Goal: Transaction & Acquisition: Download file/media

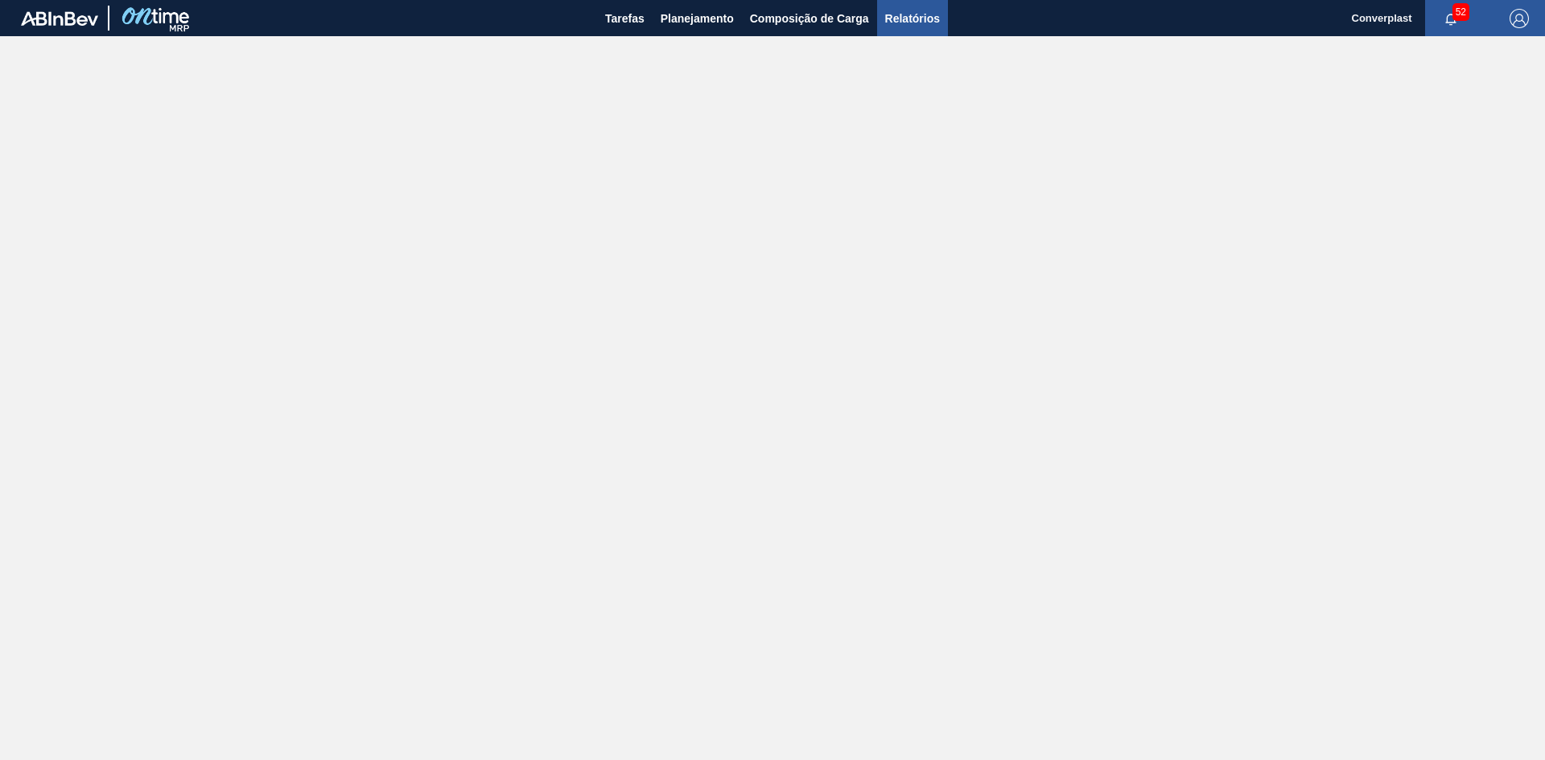
click at [924, 19] on span "Relatórios" at bounding box center [912, 18] width 55 height 19
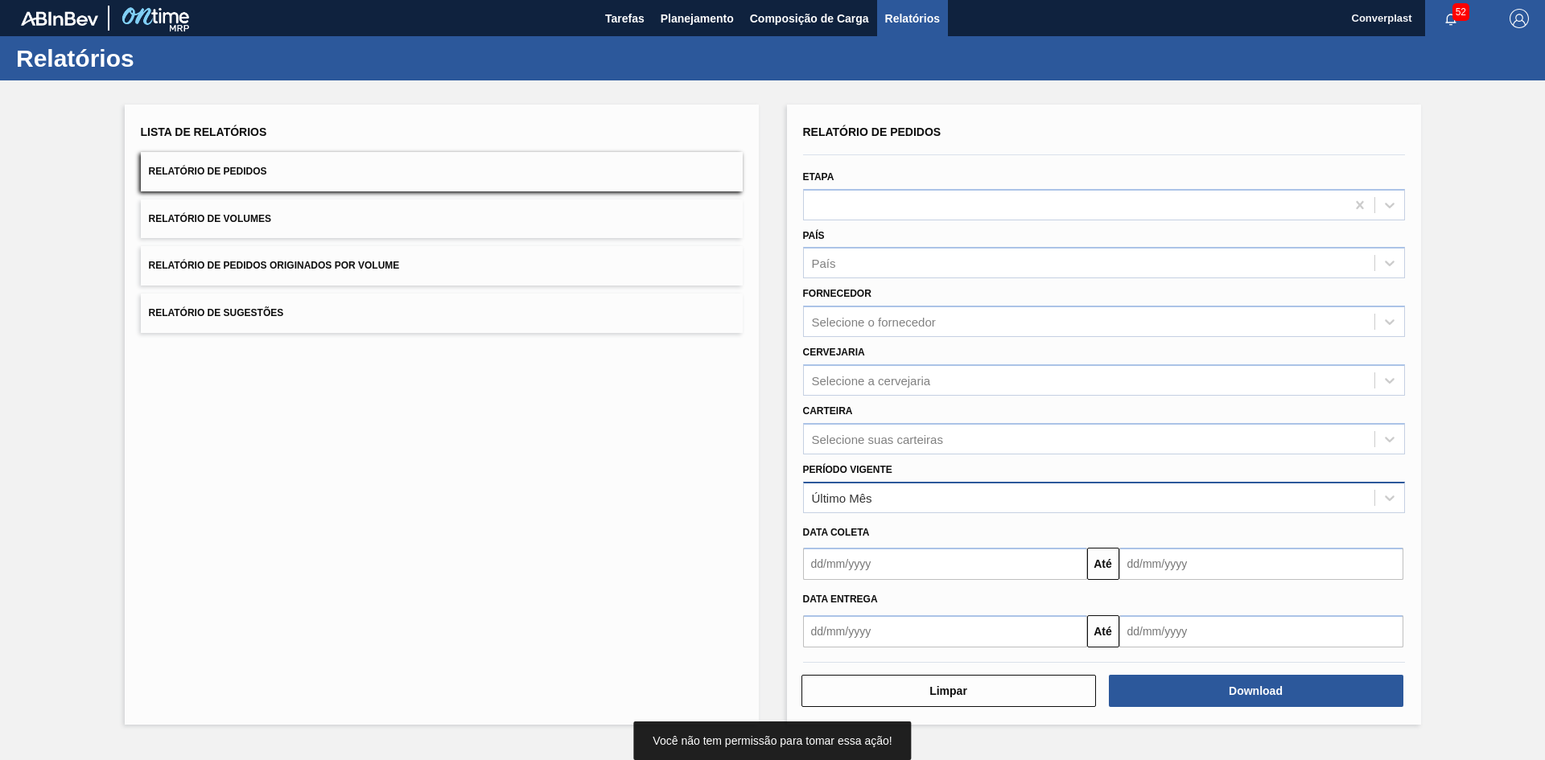
click at [899, 500] on div "Último Mês" at bounding box center [1089, 497] width 570 height 23
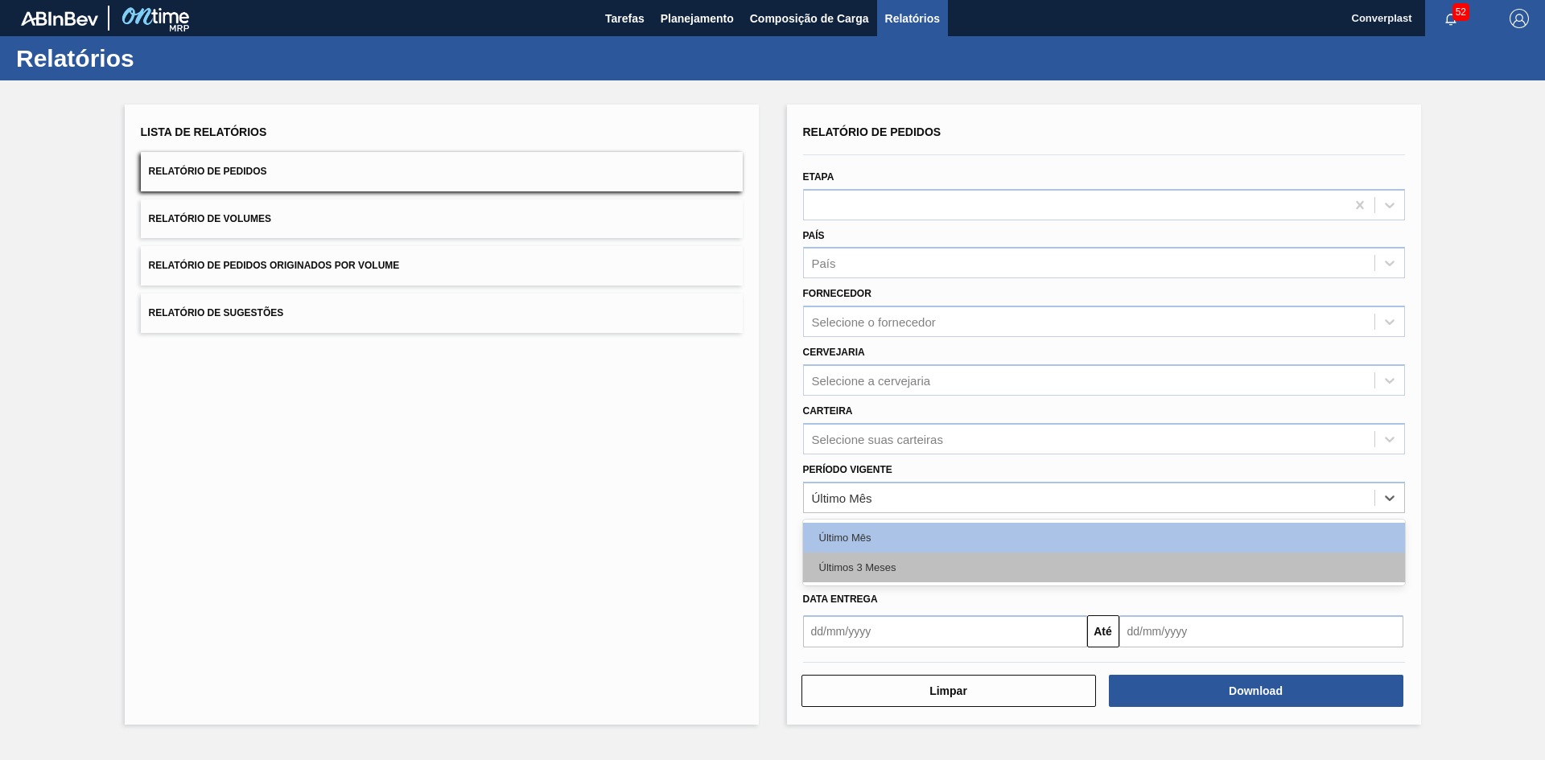
click at [890, 558] on div "Últimos 3 Meses" at bounding box center [1104, 568] width 602 height 30
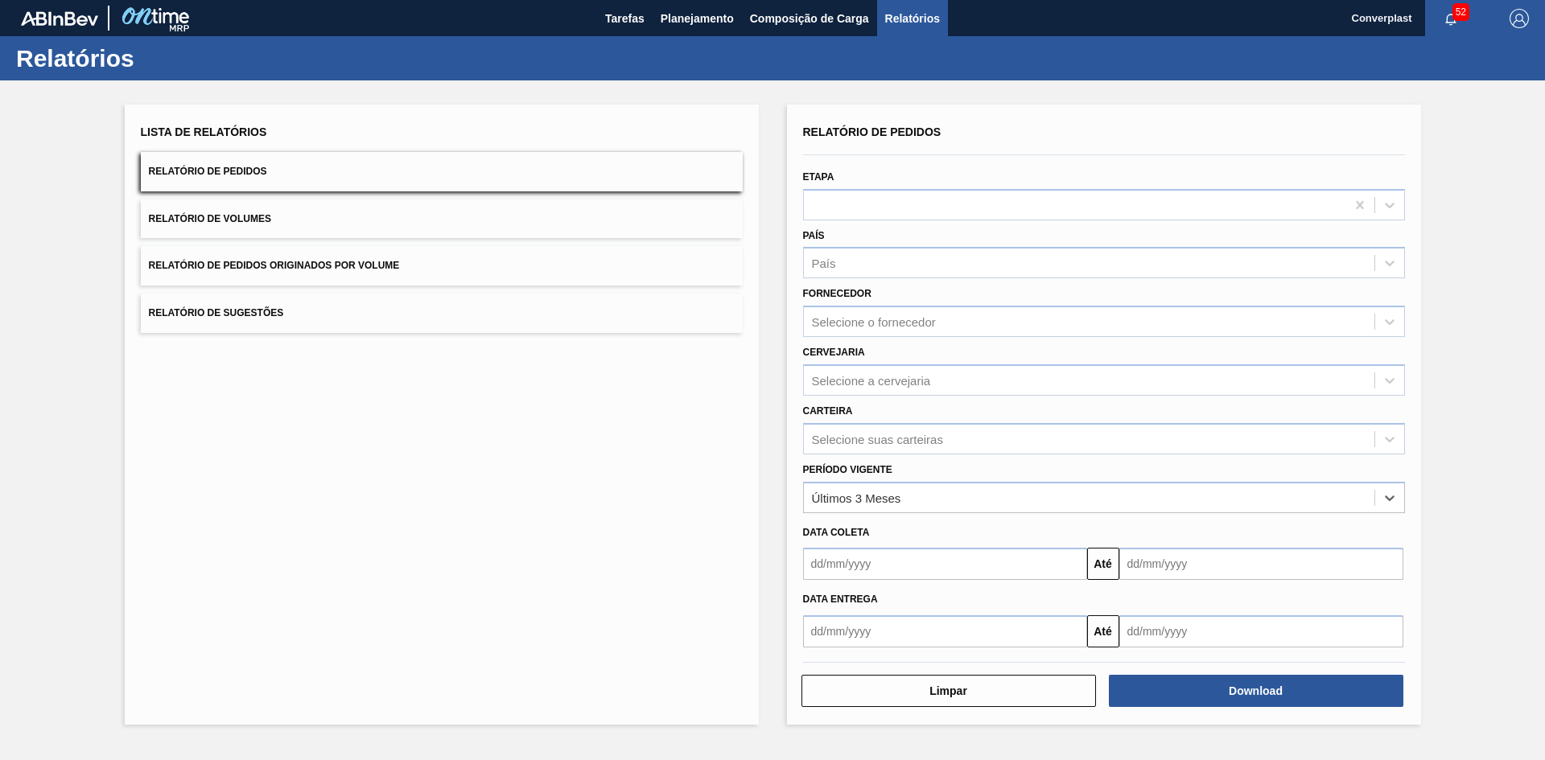
click at [893, 563] on input "text" at bounding box center [945, 564] width 284 height 32
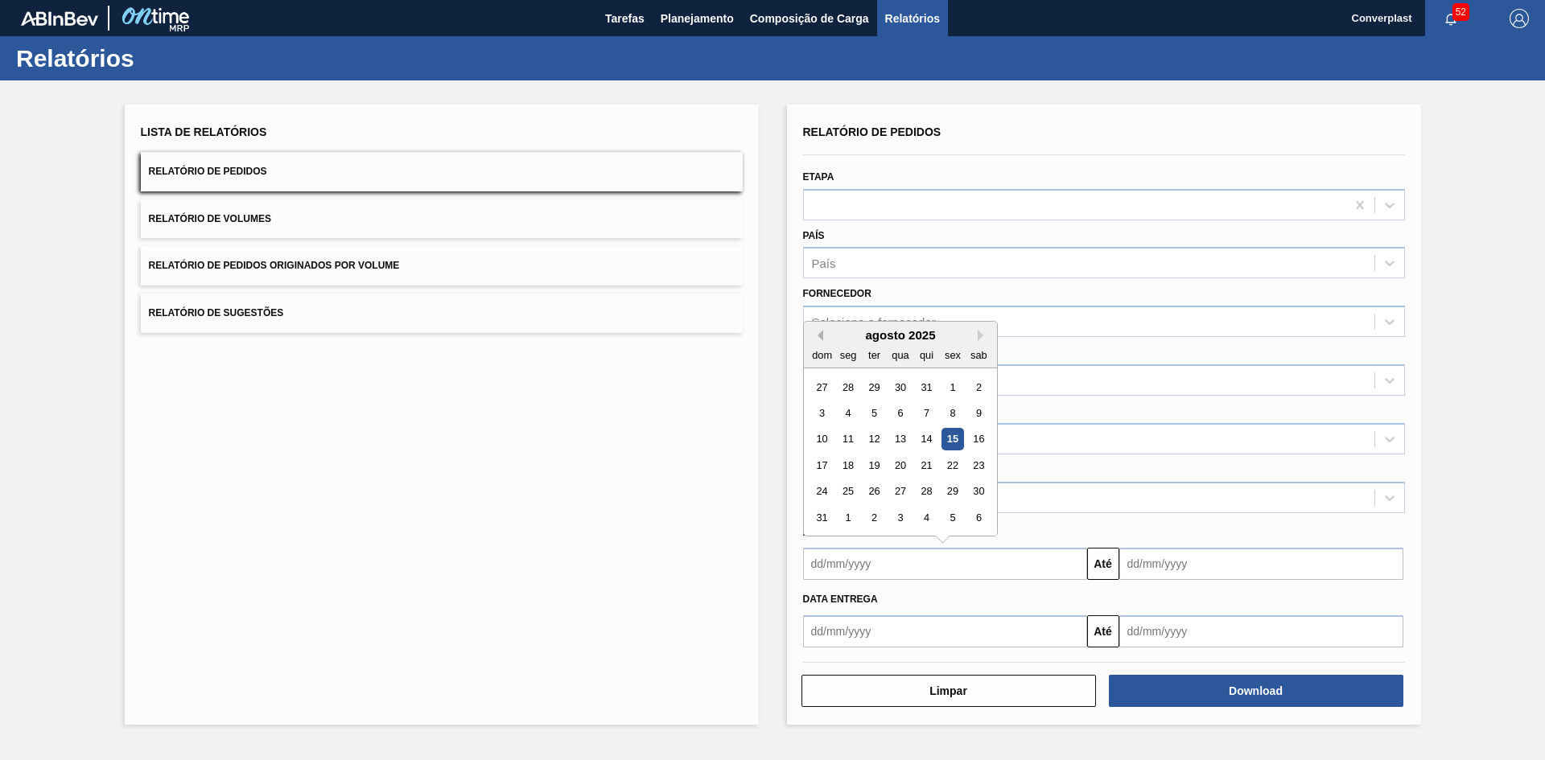
click at [820, 340] on button "Previous Month" at bounding box center [817, 335] width 11 height 11
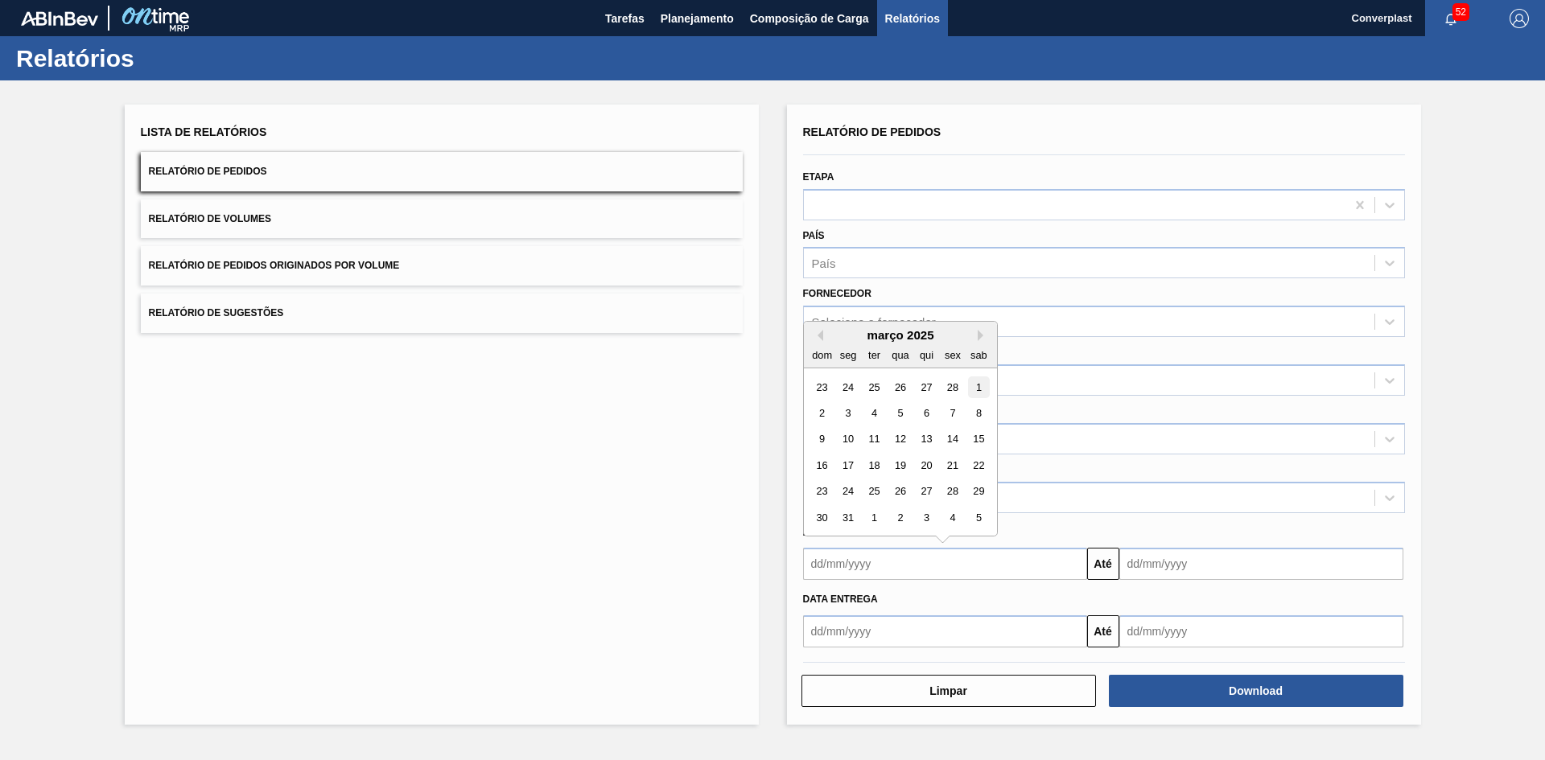
click at [976, 388] on div "1" at bounding box center [978, 388] width 22 height 22
type input "[DATE]"
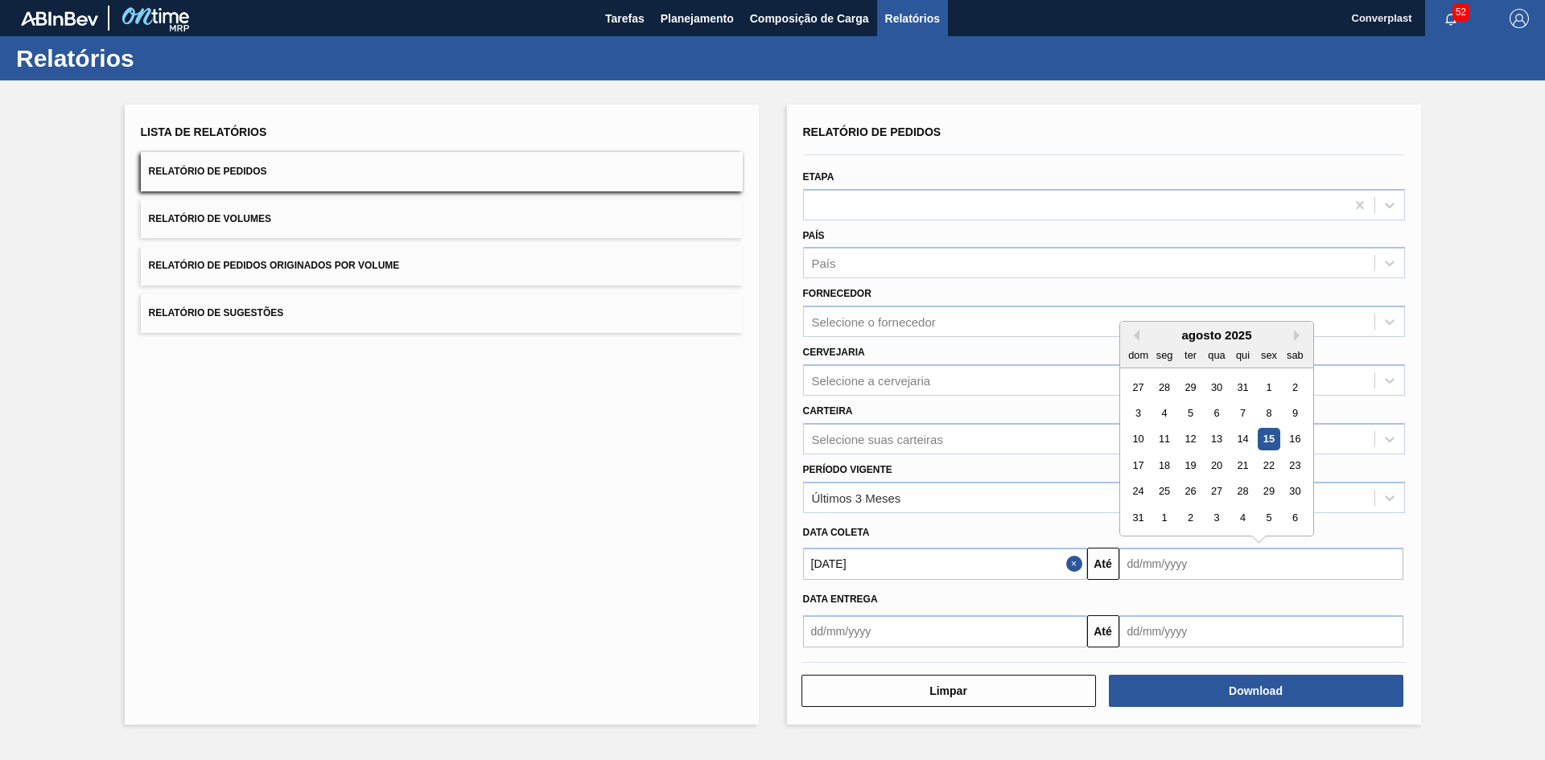
click at [1137, 555] on input "text" at bounding box center [1261, 564] width 284 height 32
click at [1298, 333] on button "Next Month" at bounding box center [1299, 335] width 11 height 11
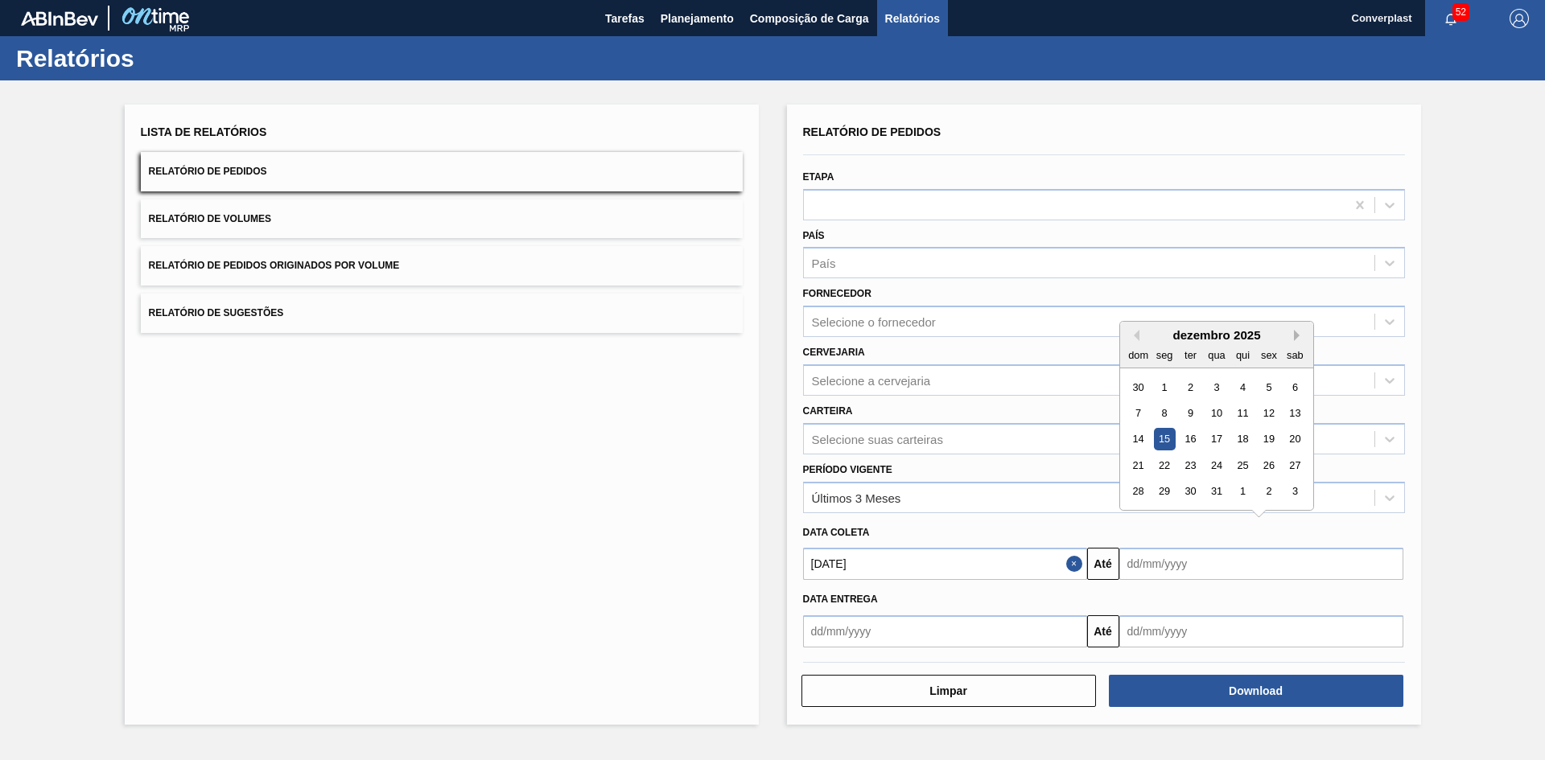
click at [1297, 333] on button "Next Month" at bounding box center [1299, 335] width 11 height 11
click at [1291, 491] on div "31" at bounding box center [1294, 492] width 22 height 22
type input "[DATE]"
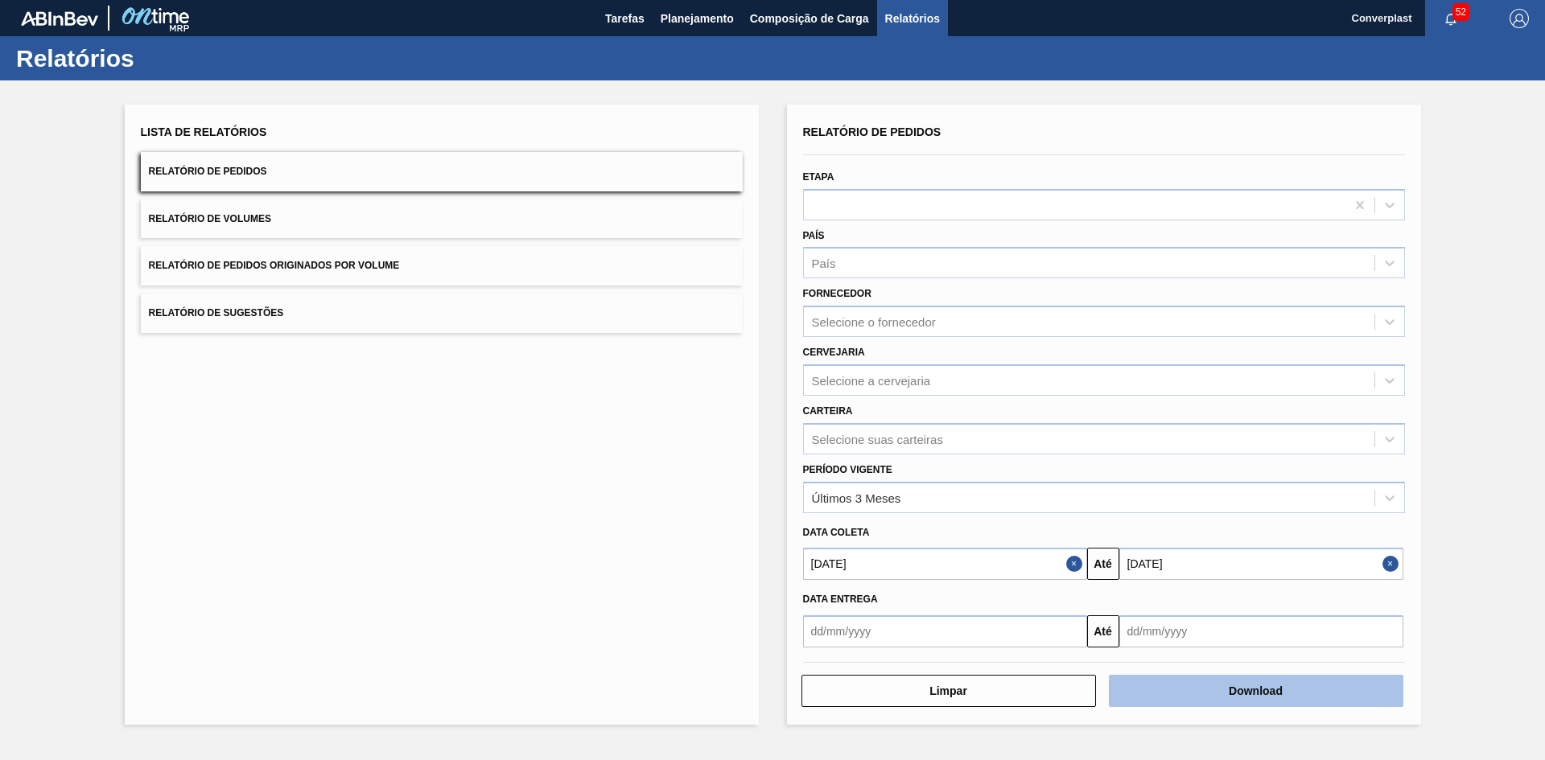
click at [1190, 687] on button "Download" at bounding box center [1256, 691] width 294 height 32
